Goal: Task Accomplishment & Management: Manage account settings

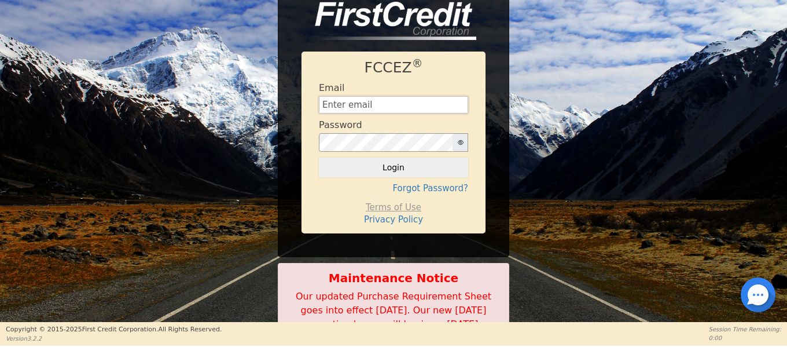
type input "[EMAIL_ADDRESS][DOMAIN_NAME]"
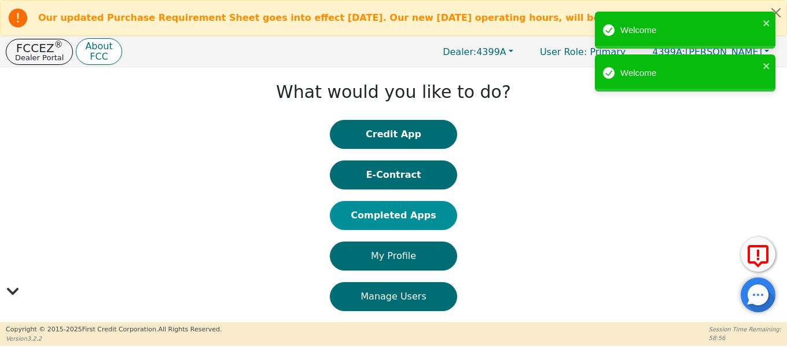
click at [399, 218] on button "Completed Apps" at bounding box center [393, 215] width 127 height 29
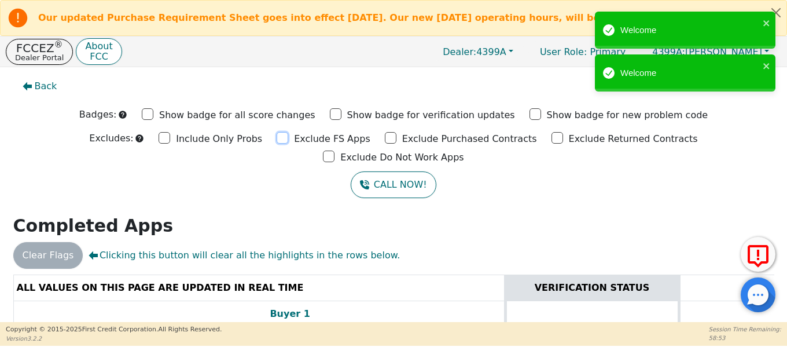
click at [277, 138] on input "Exclude FS Apps" at bounding box center [283, 138] width 12 height 12
checkbox input "true"
click at [385, 138] on input "Exclude Purchased Contracts" at bounding box center [391, 138] width 12 height 12
checkbox input "true"
drag, startPoint x: 473, startPoint y: 141, endPoint x: 528, endPoint y: 144, distance: 54.4
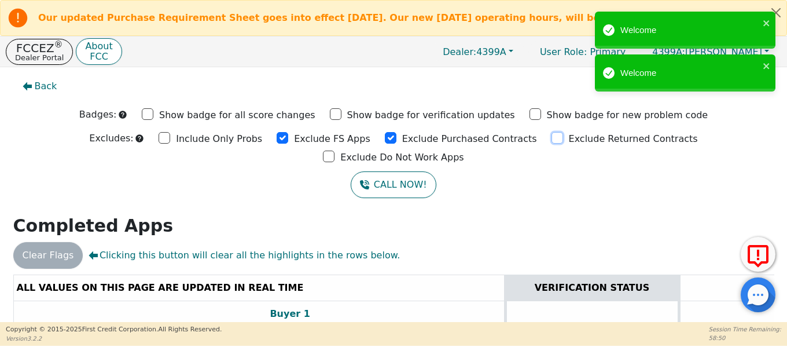
click at [552, 141] on input "Exclude Returned Contracts" at bounding box center [558, 138] width 12 height 12
checkbox input "true"
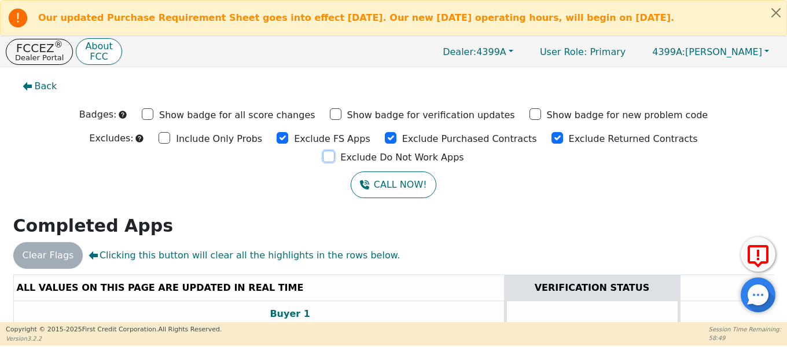
click at [335, 150] on input "Exclude Do Not Work Apps" at bounding box center [329, 156] width 12 height 12
checkbox input "true"
click at [552, 141] on input "Exclude Returned Contracts" at bounding box center [558, 138] width 12 height 12
checkbox input "false"
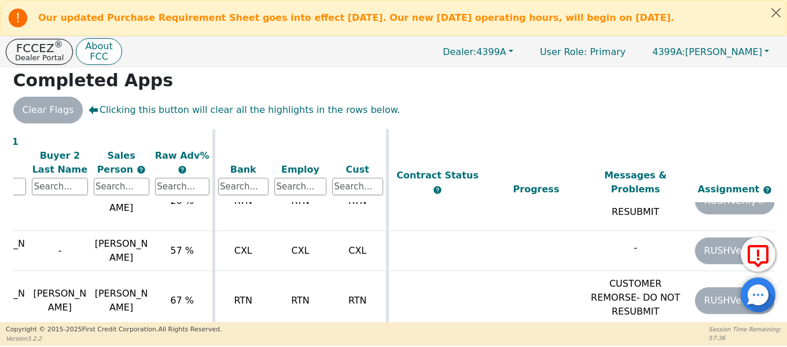
scroll to position [58, 390]
